Goal: Register for event/course

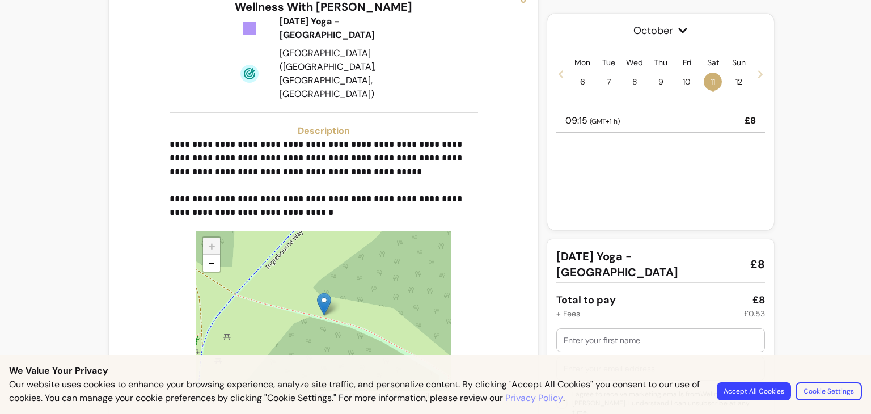
scroll to position [214, 0]
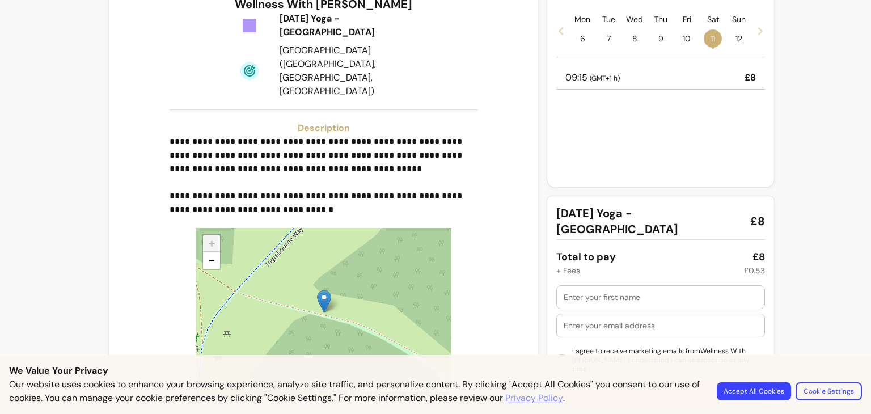
click at [760, 390] on button "Accept All Cookies" at bounding box center [754, 391] width 74 height 18
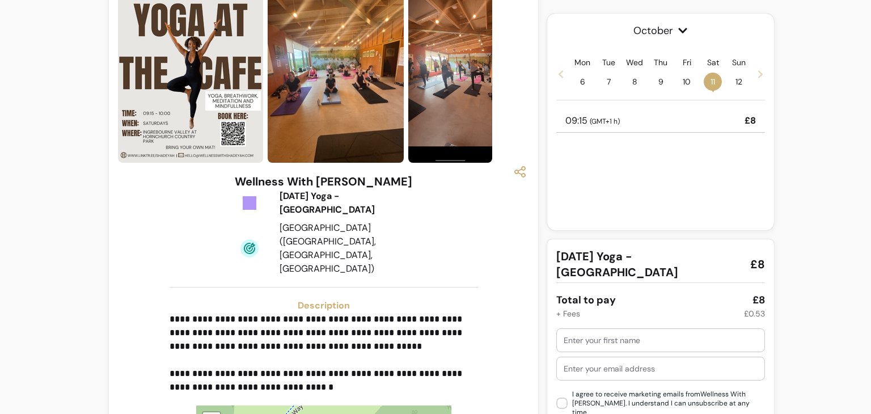
scroll to position [0, 0]
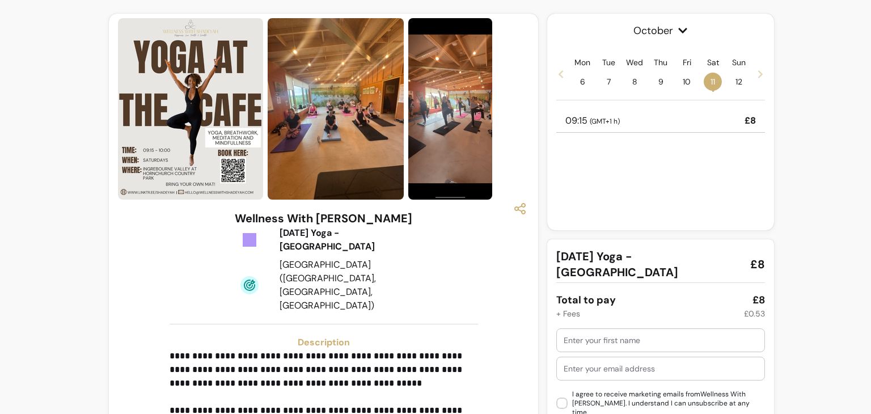
click at [322, 124] on img at bounding box center [336, 109] width 136 height 182
click at [475, 146] on img at bounding box center [450, 109] width 84 height 182
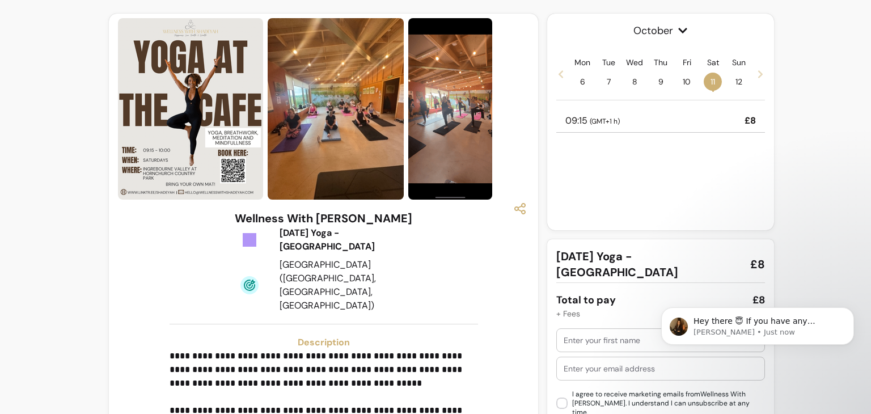
click at [450, 259] on div "**********" at bounding box center [323, 417] width 411 height 414
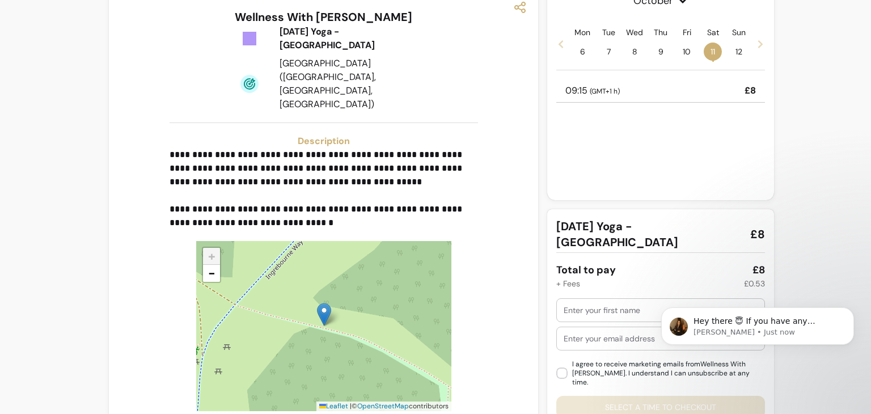
scroll to position [214, 0]
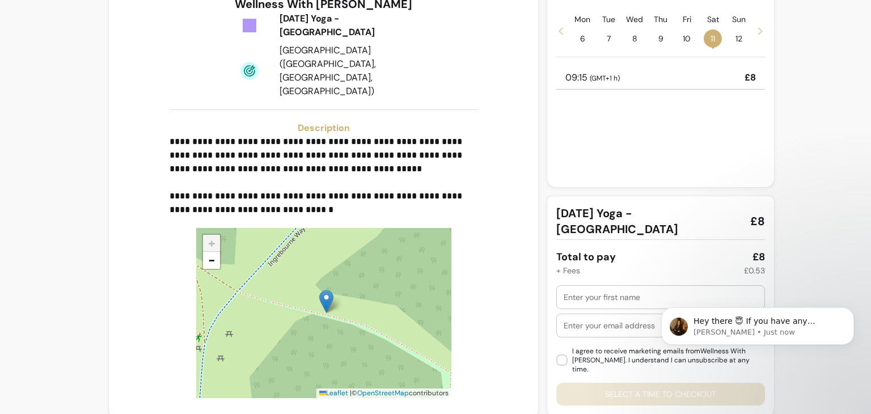
click at [800, 224] on div "**********" at bounding box center [435, 107] width 871 height 642
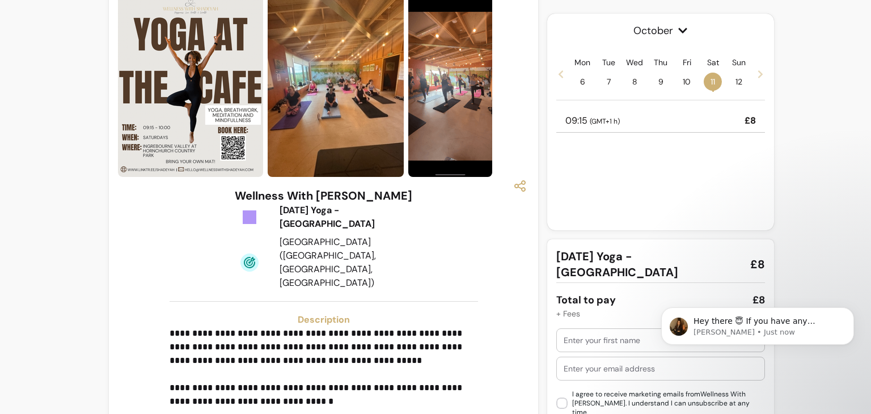
scroll to position [0, 0]
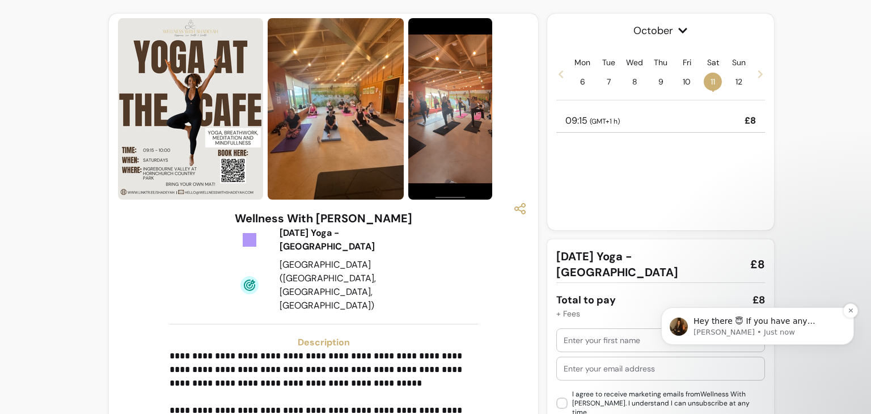
click at [758, 330] on p "[PERSON_NAME] • Just now" at bounding box center [767, 332] width 146 height 10
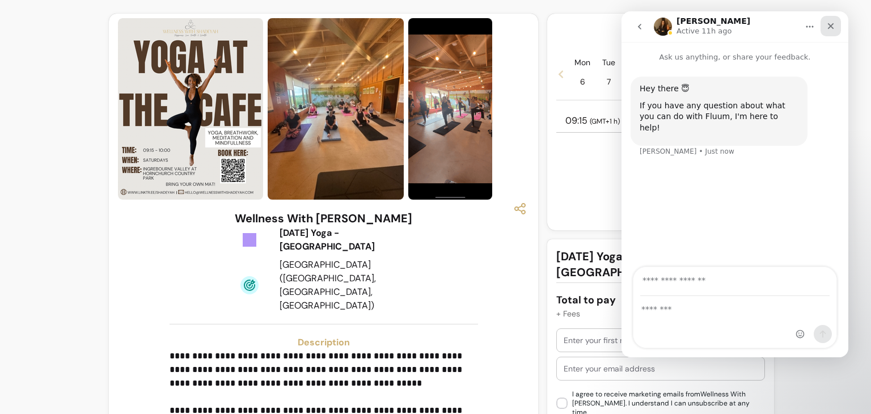
click at [835, 27] on icon "Close" at bounding box center [830, 26] width 9 height 9
